Goal: Transaction & Acquisition: Purchase product/service

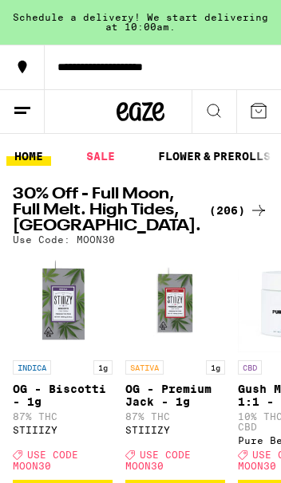
click at [66, 203] on h2 "30% Off - Full Moon, Full Melt. High Tides, [GEOGRAPHIC_DATA]." at bounding box center [107, 211] width 188 height 48
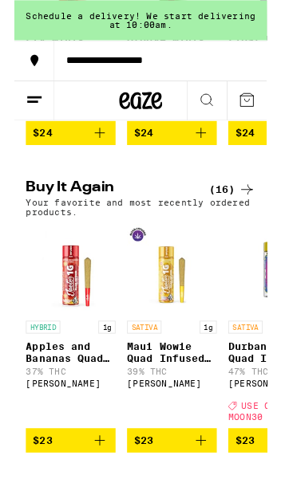
scroll to position [1082, 0]
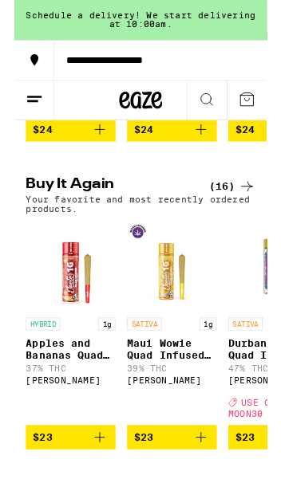
click at [248, 217] on div "(16)" at bounding box center [242, 207] width 52 height 19
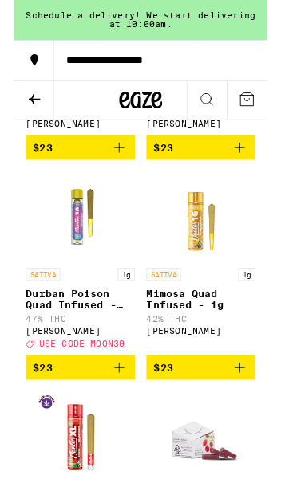
scroll to position [285, 0]
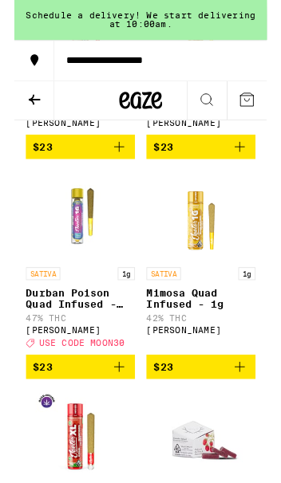
click at [250, 414] on icon "Add to bag" at bounding box center [250, 408] width 11 height 11
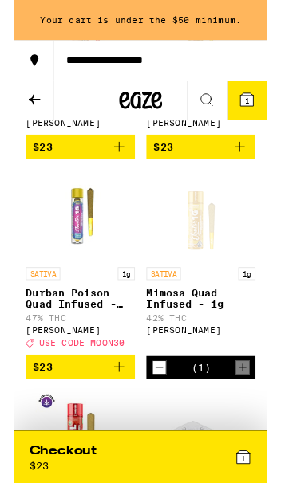
click at [220, 345] on p "Mimosa Quad Infused - 1g" at bounding box center [207, 333] width 121 height 26
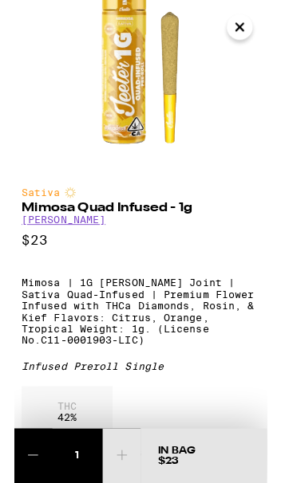
scroll to position [92, 0]
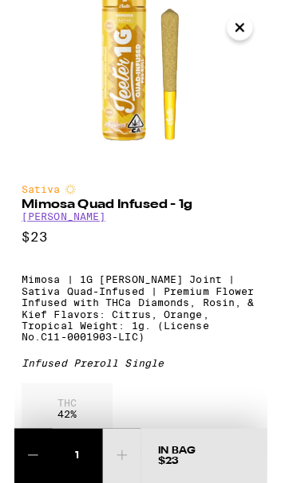
click at [257, 20] on icon "Close" at bounding box center [250, 30] width 19 height 24
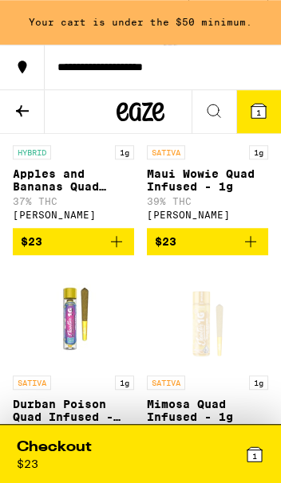
click at [249, 244] on icon "Add to bag" at bounding box center [250, 241] width 19 height 19
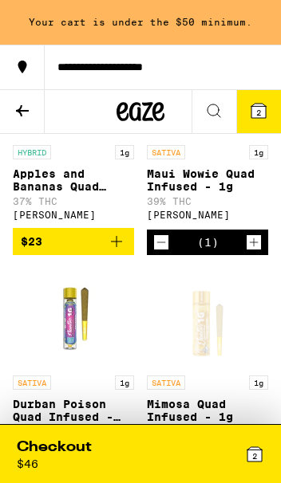
click at [247, 252] on icon "Increment" at bounding box center [253, 242] width 14 height 19
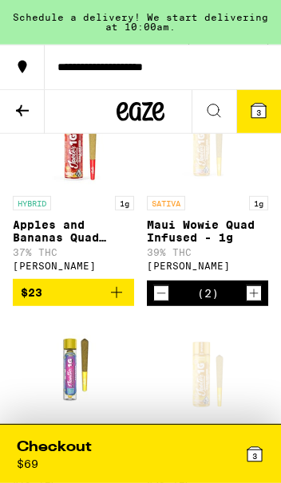
scroll to position [0, 0]
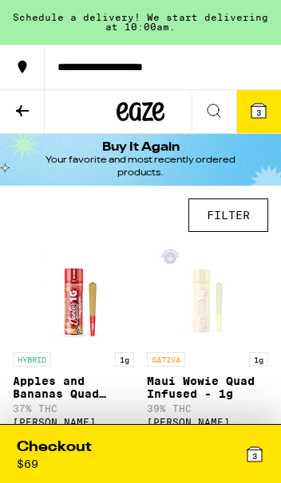
click at [213, 113] on icon at bounding box center [213, 110] width 19 height 19
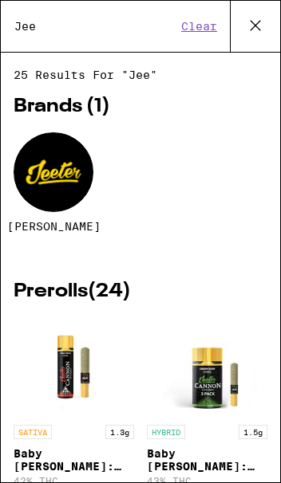
type input "Jee"
click at [57, 180] on div at bounding box center [54, 172] width 80 height 80
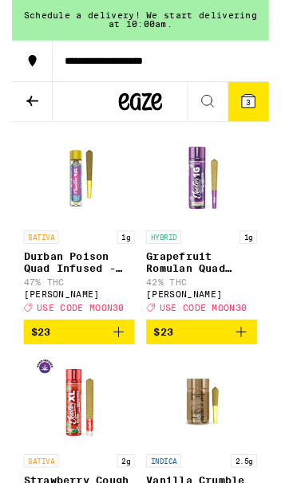
scroll to position [528, 0]
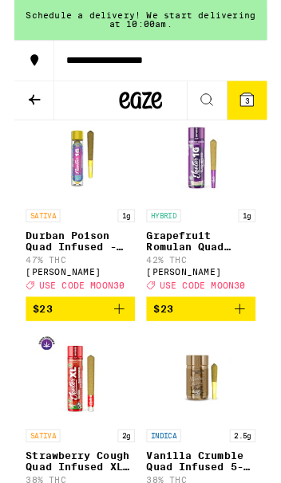
click at [116, 353] on icon "Add to bag" at bounding box center [116, 343] width 19 height 19
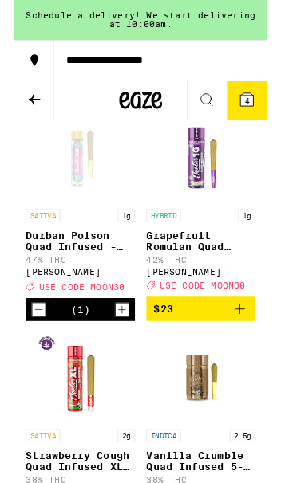
click at [173, 442] on img "Open page for Vanilla Crumble Quad Infused 5-Pack - 2.5g from Jeeter" at bounding box center [208, 420] width 100 height 100
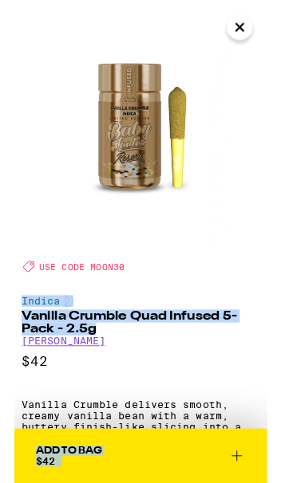
click at [227, 218] on img at bounding box center [140, 140] width 281 height 281
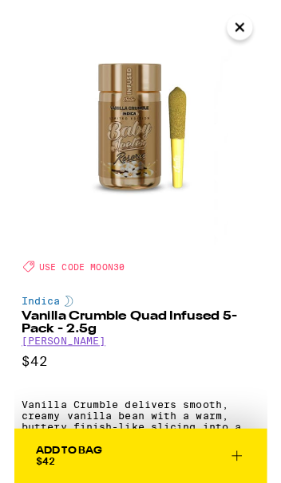
click at [248, 26] on icon "Close" at bounding box center [250, 30] width 19 height 24
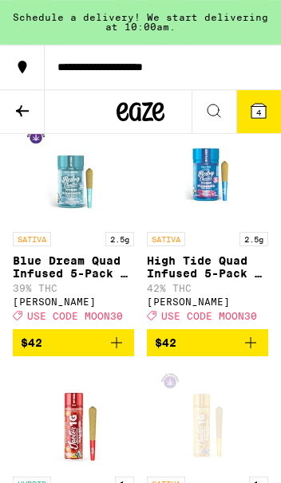
scroll to position [1011, 0]
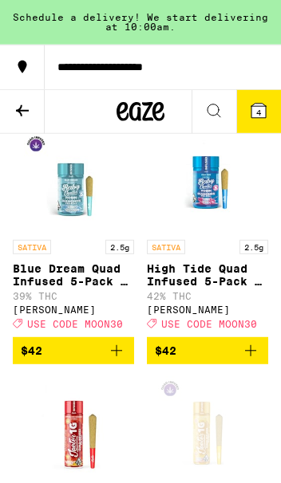
click at [248, 100] on button "4" at bounding box center [258, 111] width 45 height 43
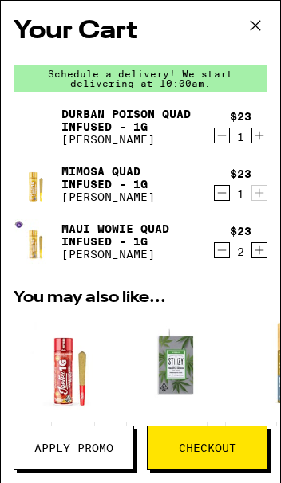
click at [254, 24] on icon at bounding box center [255, 26] width 24 height 24
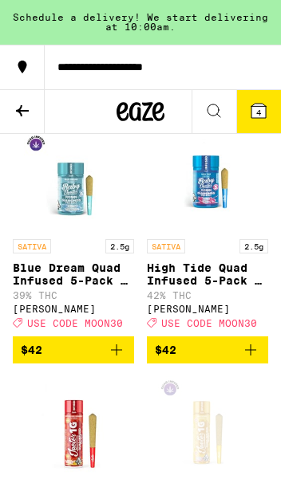
click at [255, 104] on icon at bounding box center [258, 111] width 14 height 14
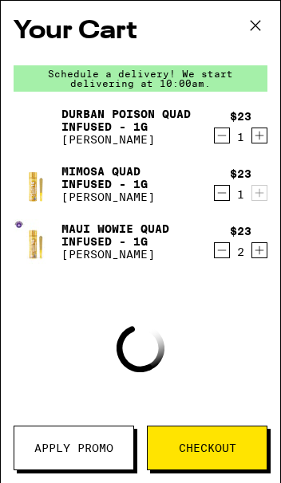
click at [76, 450] on span "Apply Promo" at bounding box center [73, 447] width 79 height 11
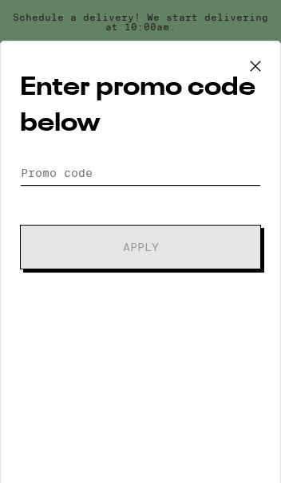
click at [150, 165] on input "Promo Code" at bounding box center [140, 173] width 241 height 24
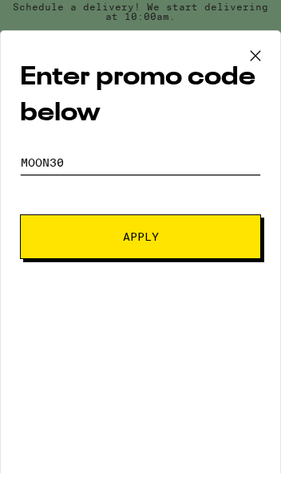
type input "MOON30"
click at [204, 231] on button "Apply" at bounding box center [140, 247] width 241 height 45
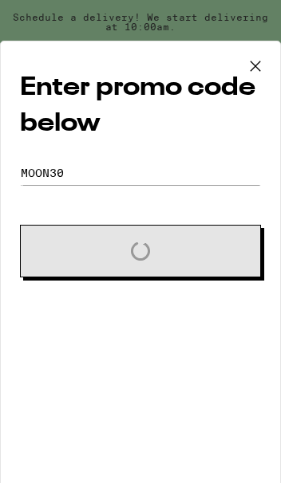
scroll to position [1021, 0]
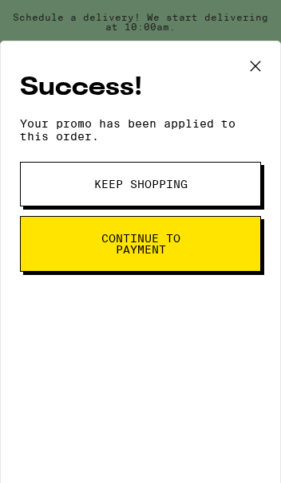
click at [187, 255] on span "Continue to payment" at bounding box center [140, 244] width 131 height 22
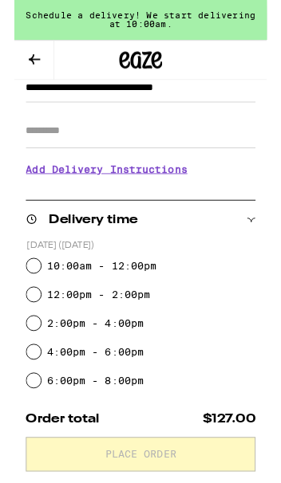
scroll to position [191, 0]
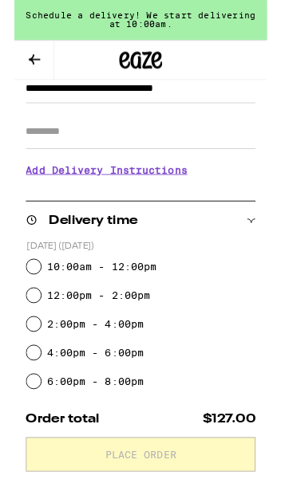
click at [28, 297] on input "10:00am - 12:00pm" at bounding box center [22, 297] width 16 height 16
radio input "true"
click at [166, 156] on input "Apt/Suite" at bounding box center [140, 147] width 255 height 38
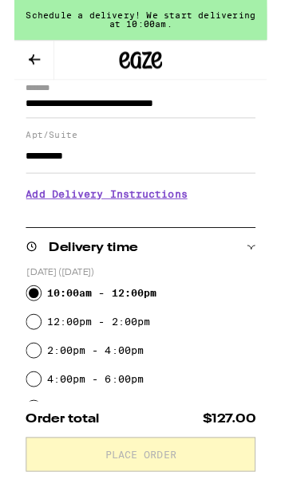
click at [160, 185] on input "*********" at bounding box center [140, 174] width 255 height 38
paste input "******"
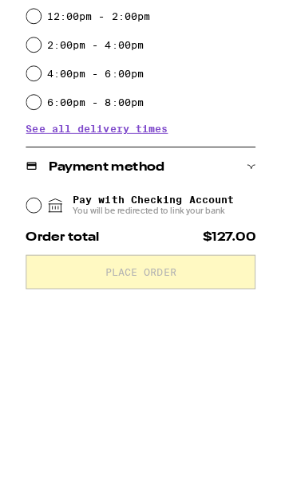
scroll to position [323, 0]
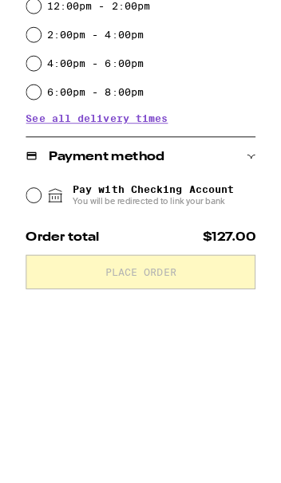
type input "**********"
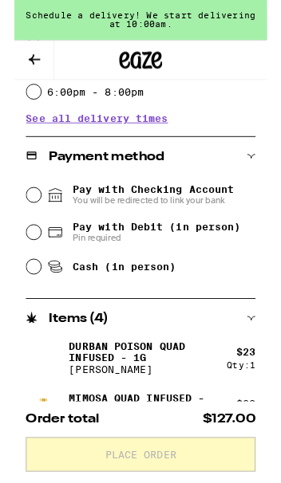
click at [26, 261] on input "Pay with Debit (in person) Pin required" at bounding box center [22, 258] width 16 height 16
radio input "true"
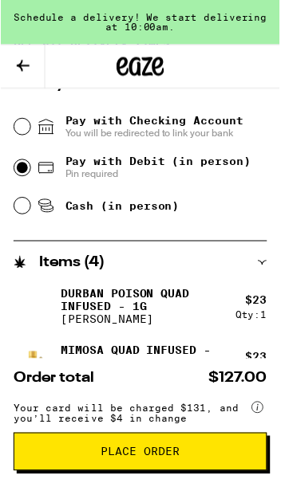
scroll to position [612, 0]
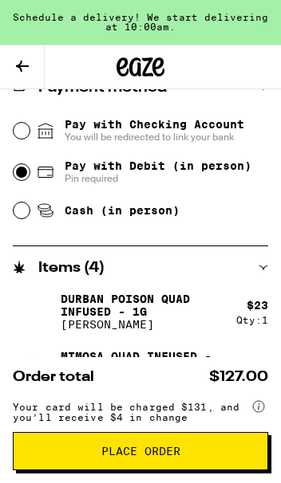
click at [19, 218] on input "Cash (in person)" at bounding box center [22, 210] width 16 height 16
radio input "true"
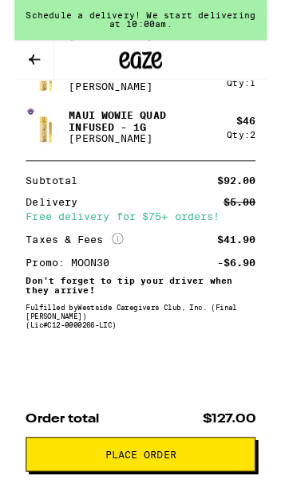
scroll to position [910, 0]
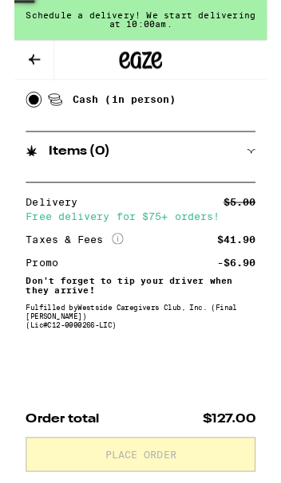
scroll to position [0, 0]
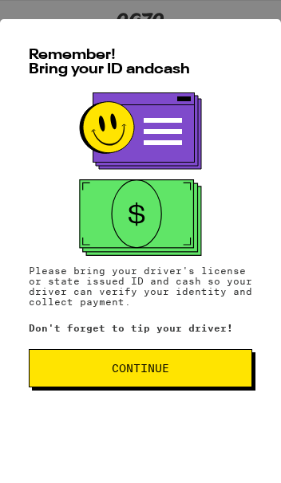
click at [194, 365] on span "Continue" at bounding box center [140, 368] width 196 height 11
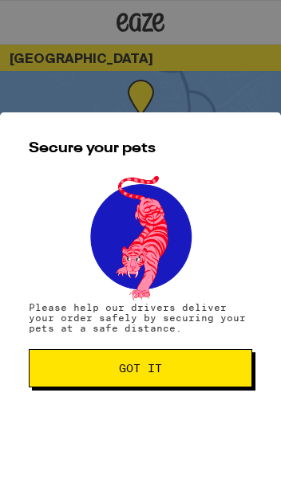
click at [194, 371] on span "Got it" at bounding box center [140, 368] width 196 height 11
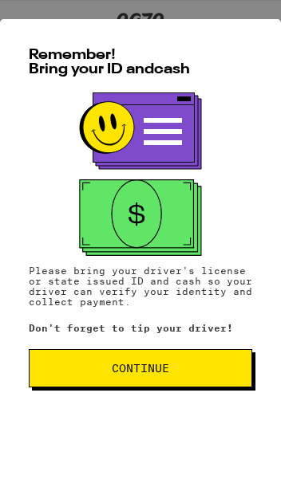
click at [167, 357] on button "Continue" at bounding box center [140, 368] width 223 height 38
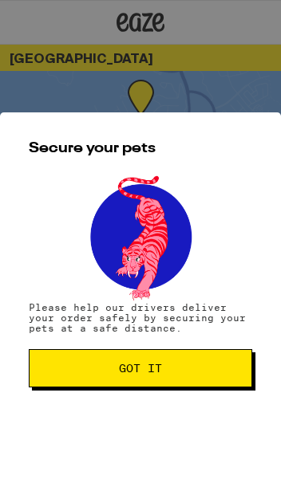
click at [171, 374] on button "Got it" at bounding box center [140, 368] width 223 height 38
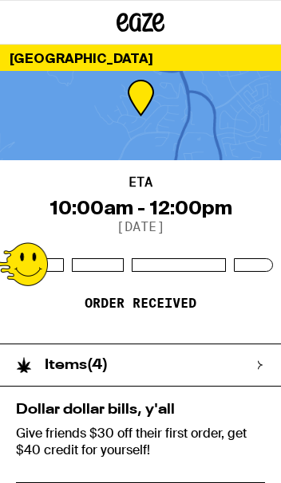
click at [227, 371] on div "Items ( 4 )" at bounding box center [132, 364] width 265 height 41
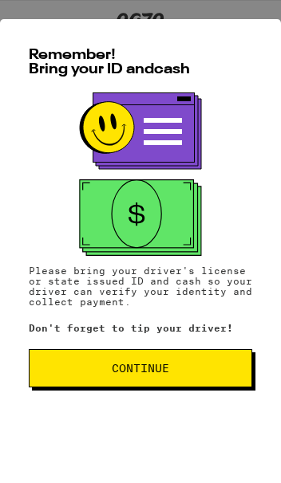
click at [199, 370] on span "Continue" at bounding box center [140, 368] width 196 height 11
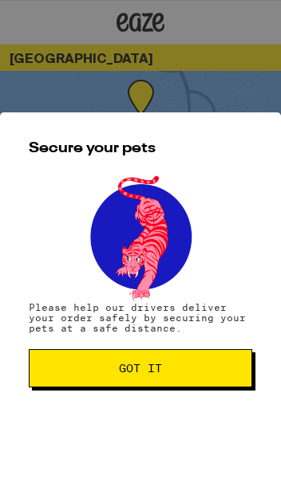
click at [212, 375] on button "Got it" at bounding box center [140, 368] width 223 height 38
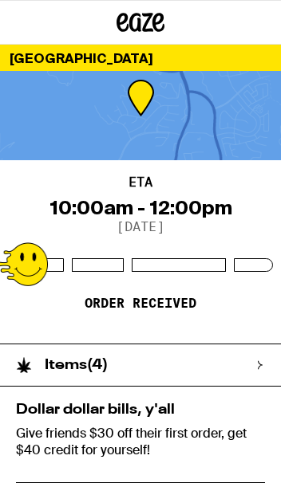
click at [259, 363] on icon at bounding box center [260, 365] width 4 height 9
